Goal: Transaction & Acquisition: Purchase product/service

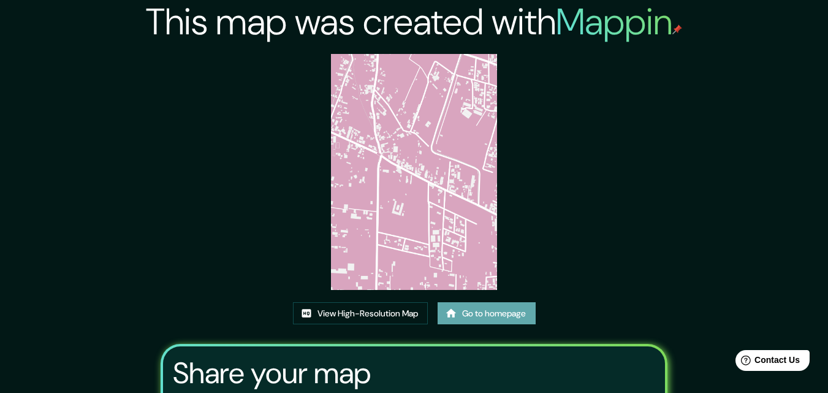
click at [504, 315] on link "Go to homepage" at bounding box center [487, 313] width 98 height 23
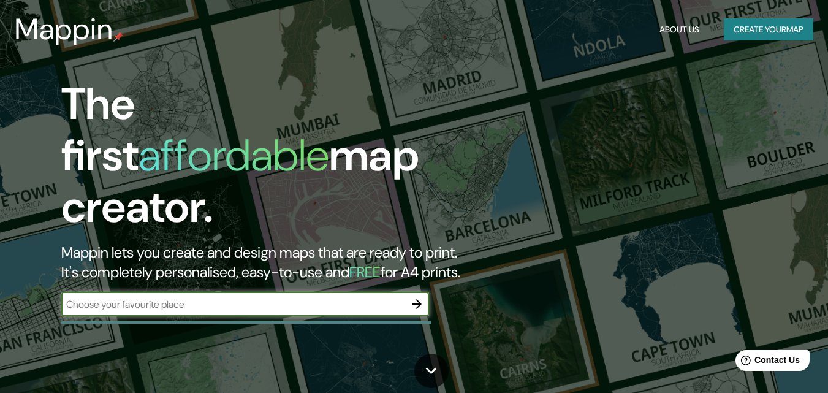
click at [266, 297] on input "text" at bounding box center [232, 304] width 343 height 14
click at [102, 297] on input "c" at bounding box center [232, 304] width 343 height 14
type input "cochabamba"
drag, startPoint x: 412, startPoint y: 289, endPoint x: 134, endPoint y: 191, distance: 294.8
click at [412, 297] on icon "button" at bounding box center [416, 304] width 15 height 15
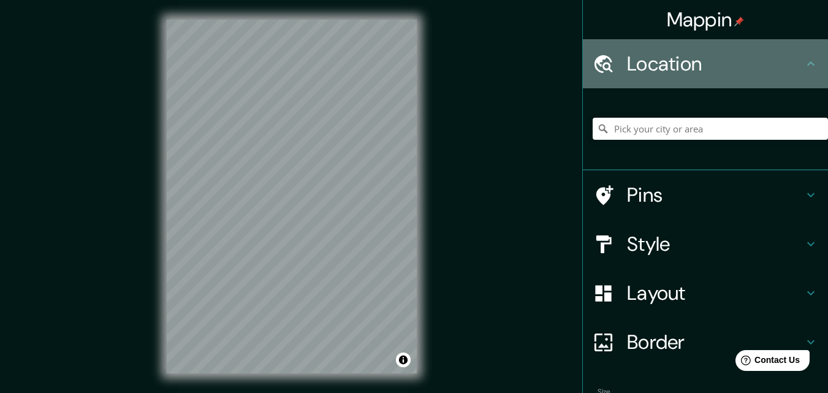
click at [807, 64] on icon at bounding box center [810, 63] width 7 height 4
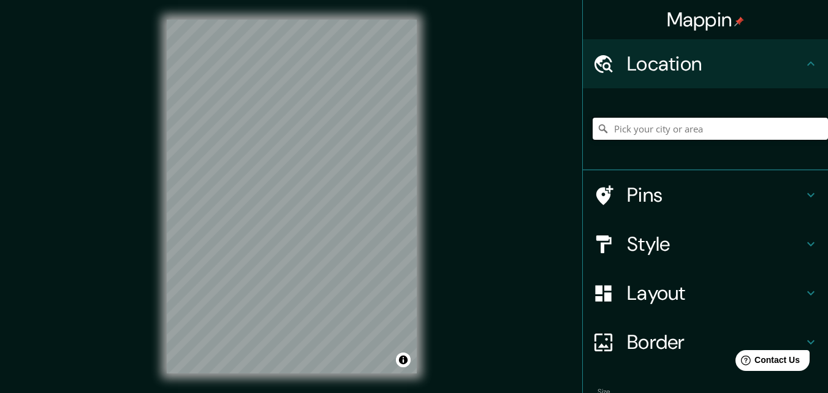
click at [676, 123] on input "Pick your city or area" at bounding box center [710, 129] width 235 height 22
click at [154, 208] on div "© Mapbox © OpenStreetMap Improve this map" at bounding box center [291, 196] width 289 height 393
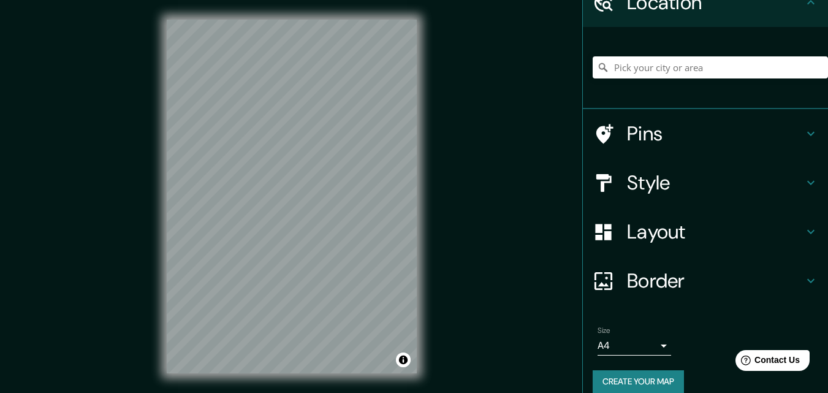
click at [685, 176] on h4 "Style" at bounding box center [715, 182] width 176 height 25
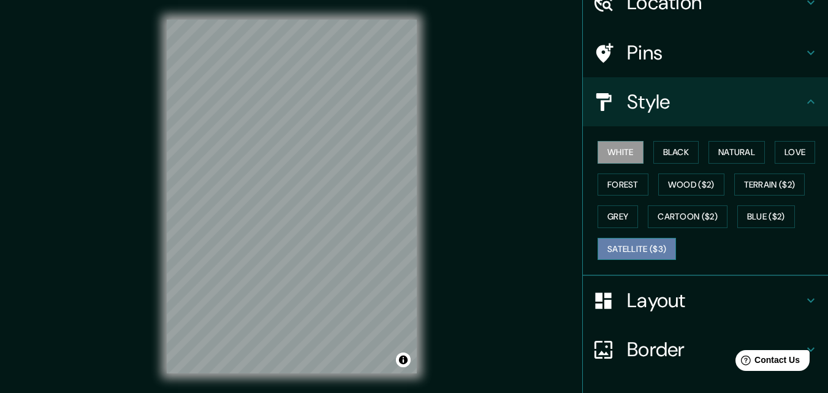
click at [643, 246] on button "Satellite ($3)" at bounding box center [636, 249] width 78 height 23
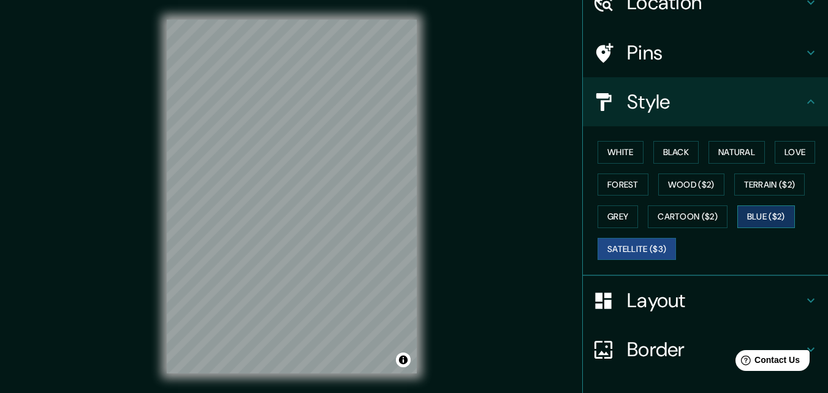
click at [772, 214] on button "Blue ($2)" at bounding box center [766, 216] width 58 height 23
click at [605, 213] on button "Grey" at bounding box center [617, 216] width 40 height 23
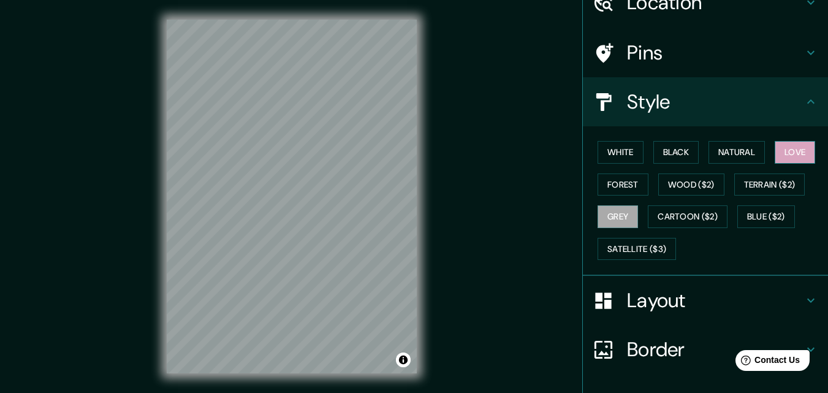
click at [795, 150] on button "Love" at bounding box center [795, 152] width 40 height 23
click at [746, 158] on button "Natural" at bounding box center [736, 152] width 56 height 23
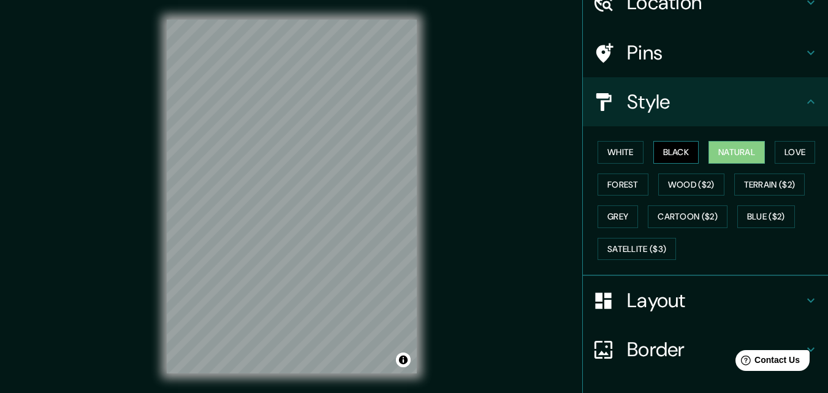
click at [675, 148] on button "Black" at bounding box center [676, 152] width 46 height 23
click at [609, 151] on button "White" at bounding box center [620, 152] width 46 height 23
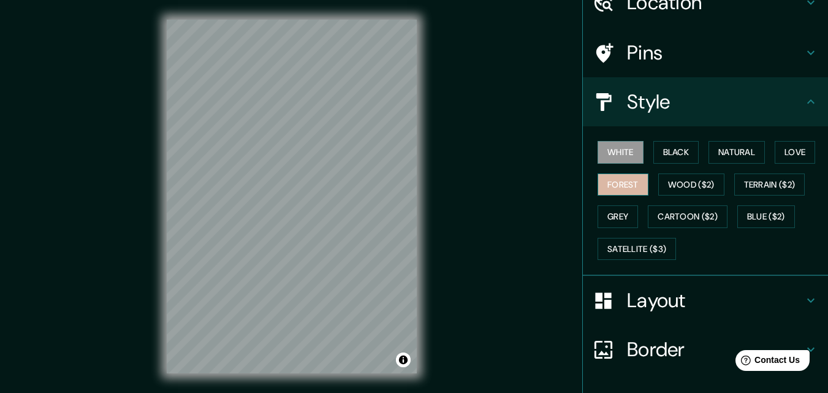
click at [609, 181] on button "Forest" at bounding box center [622, 184] width 51 height 23
click at [795, 147] on button "Love" at bounding box center [795, 152] width 40 height 23
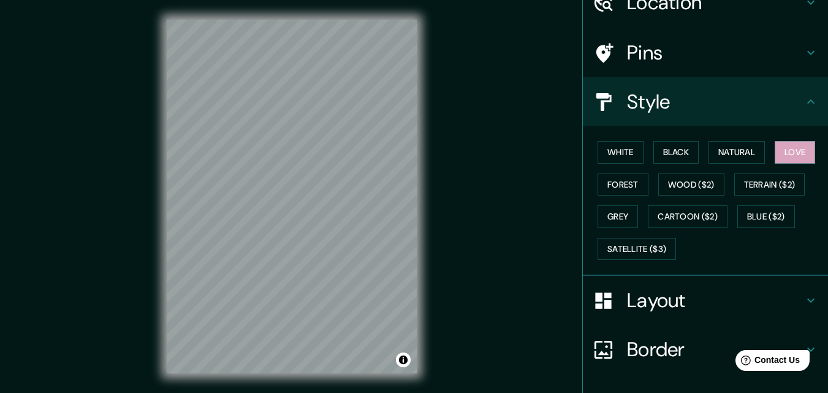
scroll to position [145, 0]
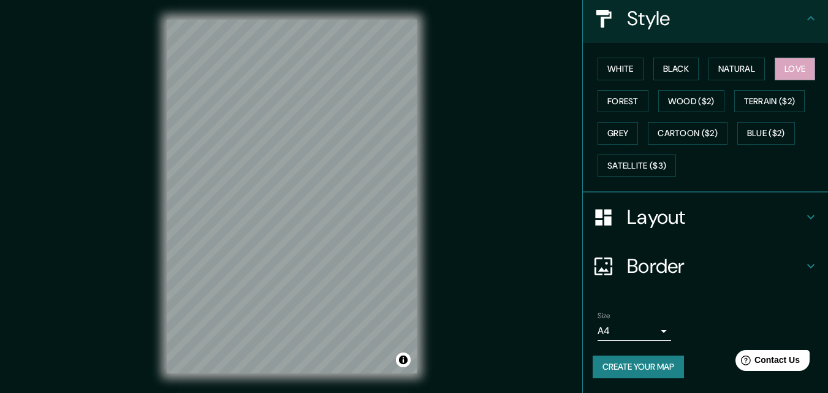
click at [642, 363] on button "Create your map" at bounding box center [638, 366] width 91 height 23
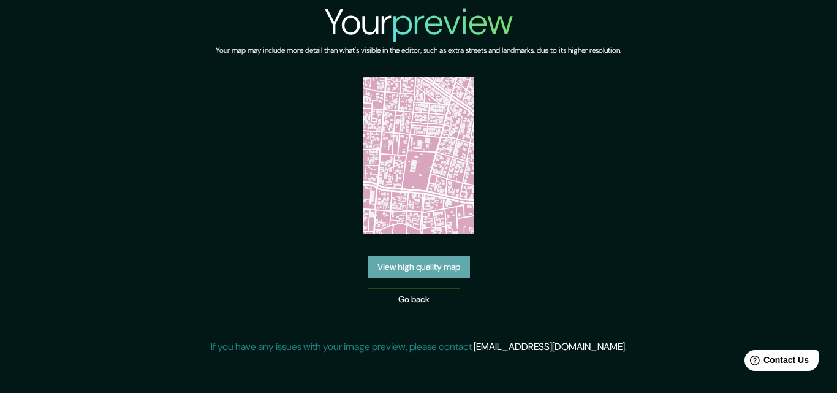
click at [442, 263] on link "View high quality map" at bounding box center [419, 267] width 102 height 23
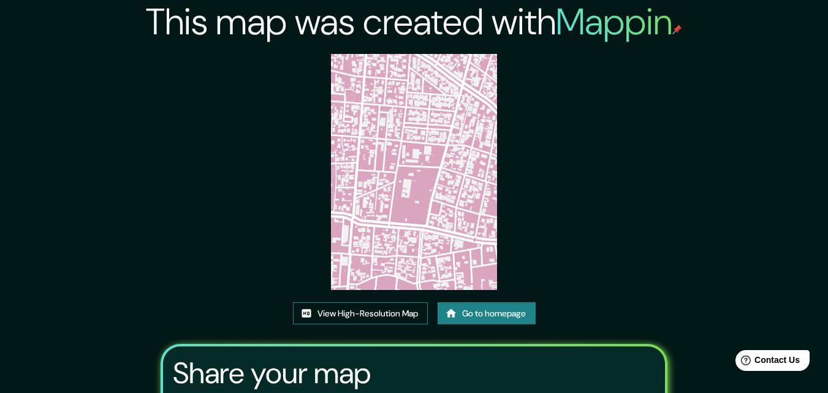
click at [377, 308] on link "View High-Resolution Map" at bounding box center [360, 313] width 135 height 23
